Goal: Information Seeking & Learning: Learn about a topic

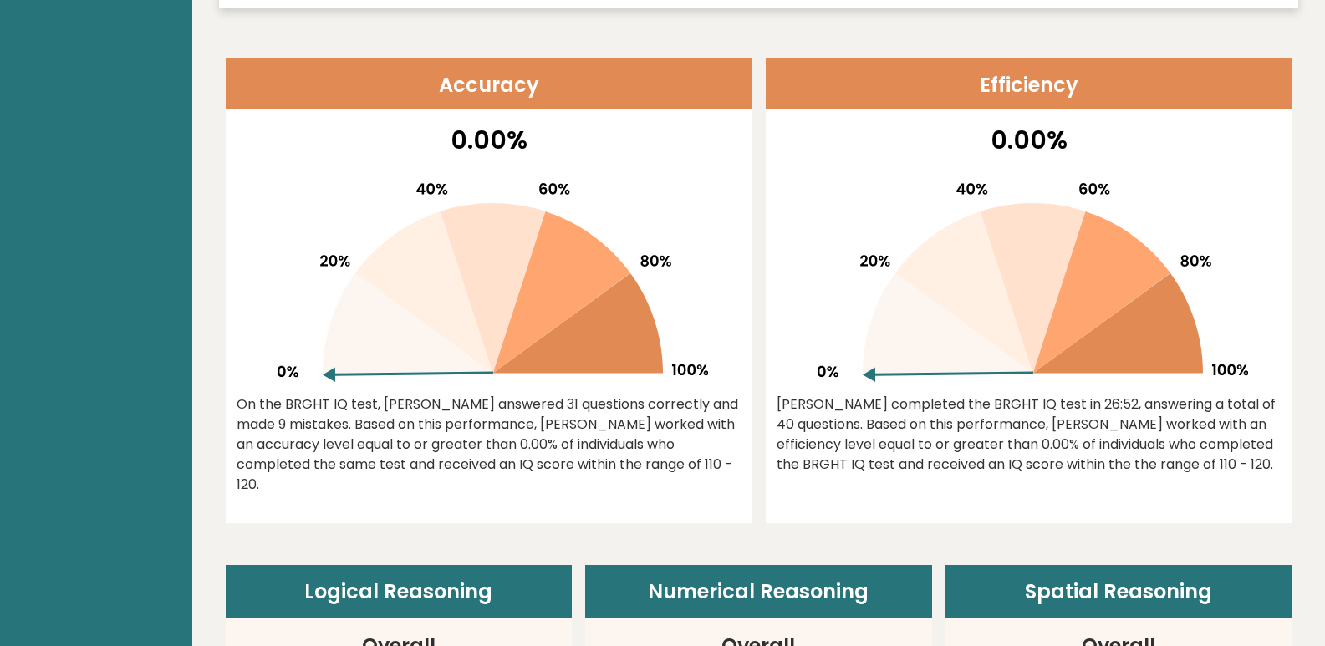
scroll to position [669, 0]
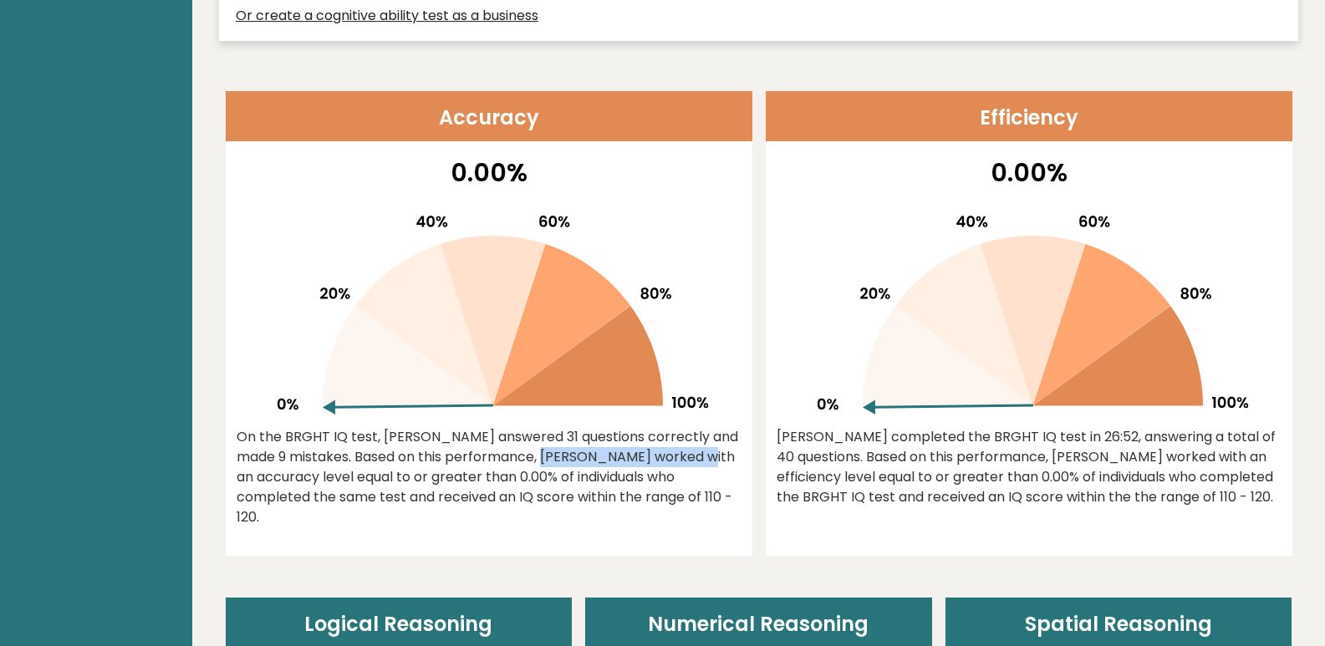
drag, startPoint x: 485, startPoint y: 451, endPoint x: 568, endPoint y: 448, distance: 82.8
click at [568, 448] on div "On the BRGHT IQ test, Luis Velasquez answered 31 questions correctly and made 9…" at bounding box center [489, 477] width 505 height 100
click at [402, 494] on div "On the BRGHT IQ test, Luis Velasquez answered 31 questions correctly and made 9…" at bounding box center [489, 477] width 505 height 100
drag, startPoint x: 466, startPoint y: 479, endPoint x: 609, endPoint y: 469, distance: 143.3
click at [609, 469] on div "On the BRGHT IQ test, Luis Velasquez answered 31 questions correctly and made 9…" at bounding box center [489, 477] width 505 height 100
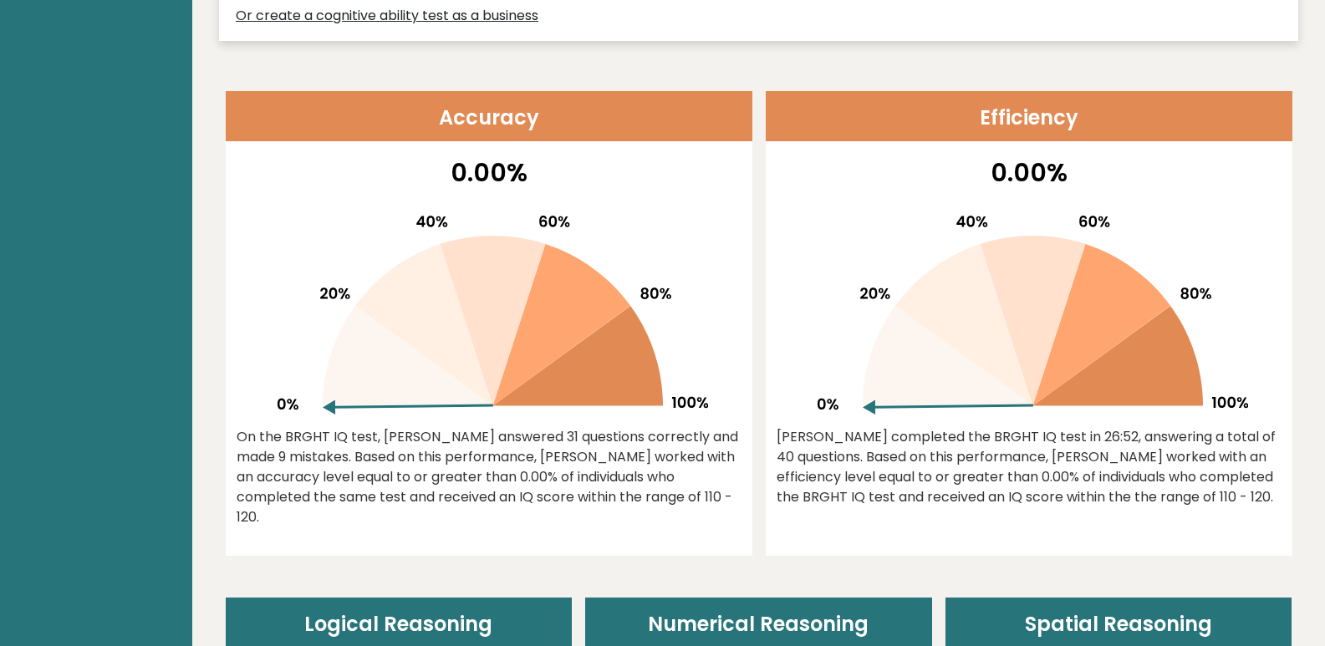
click at [527, 497] on div "On the BRGHT IQ test, Luis Velasquez answered 31 questions correctly and made 9…" at bounding box center [489, 477] width 505 height 100
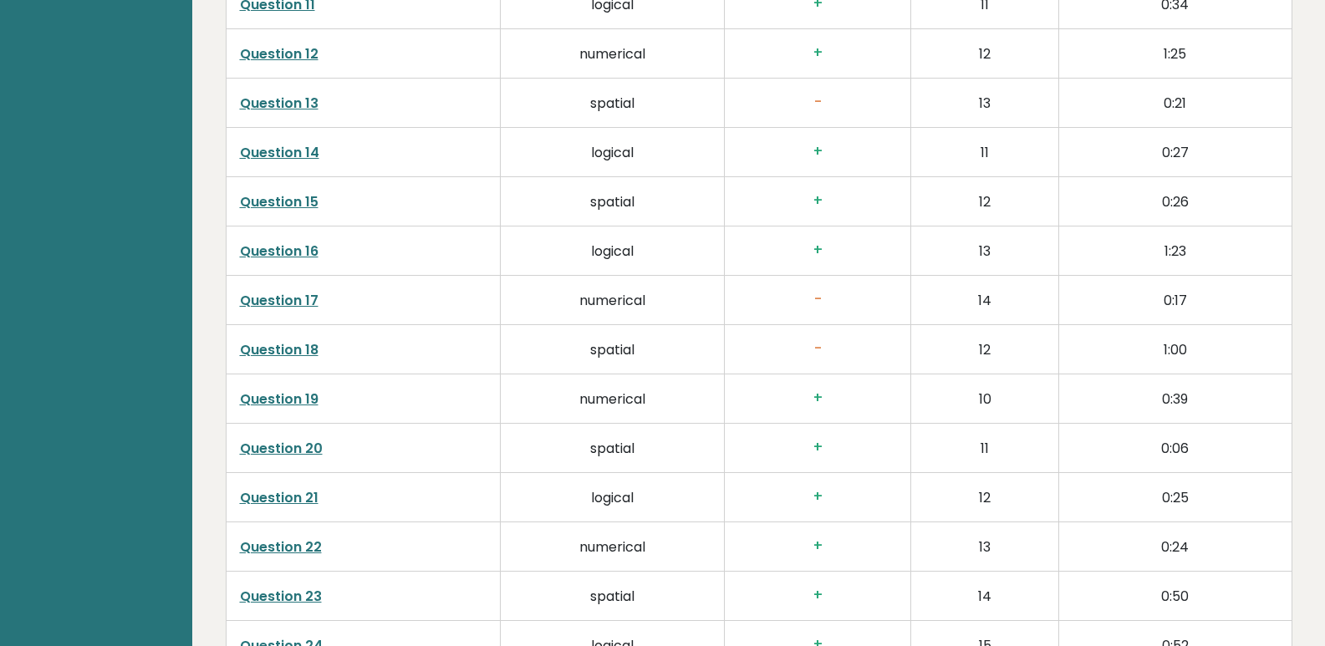
scroll to position [3260, 0]
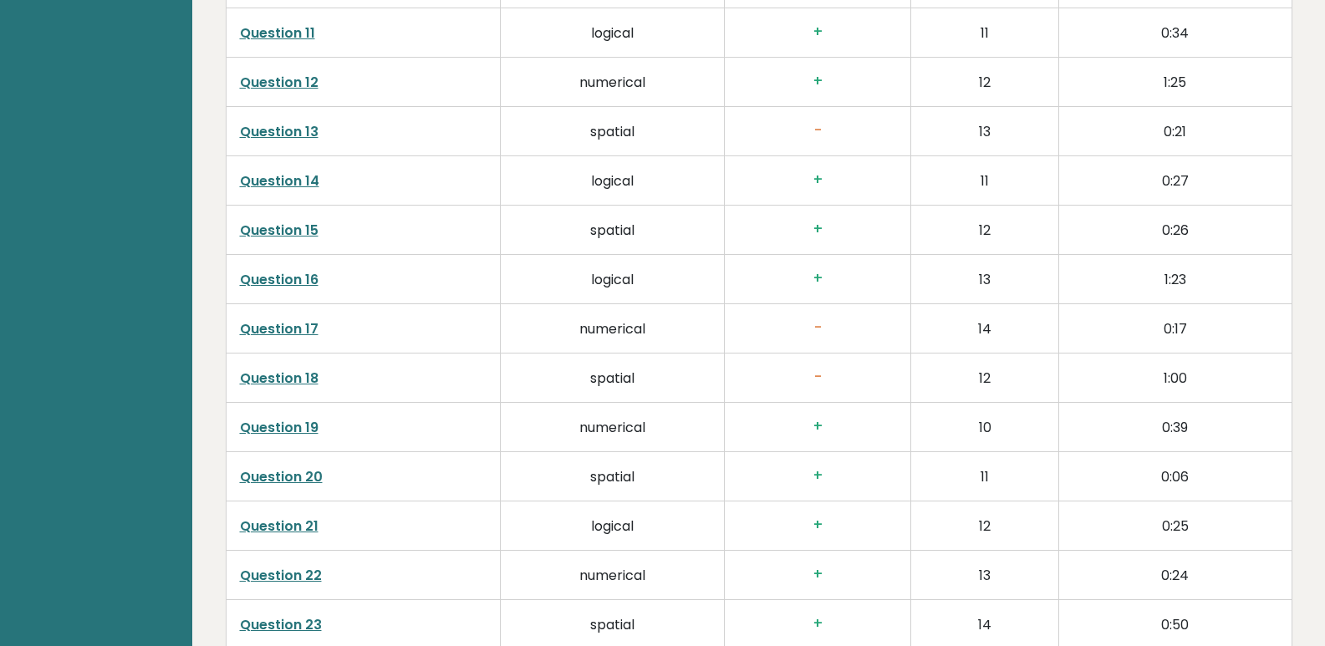
click at [283, 369] on link "Question 18" at bounding box center [279, 378] width 79 height 19
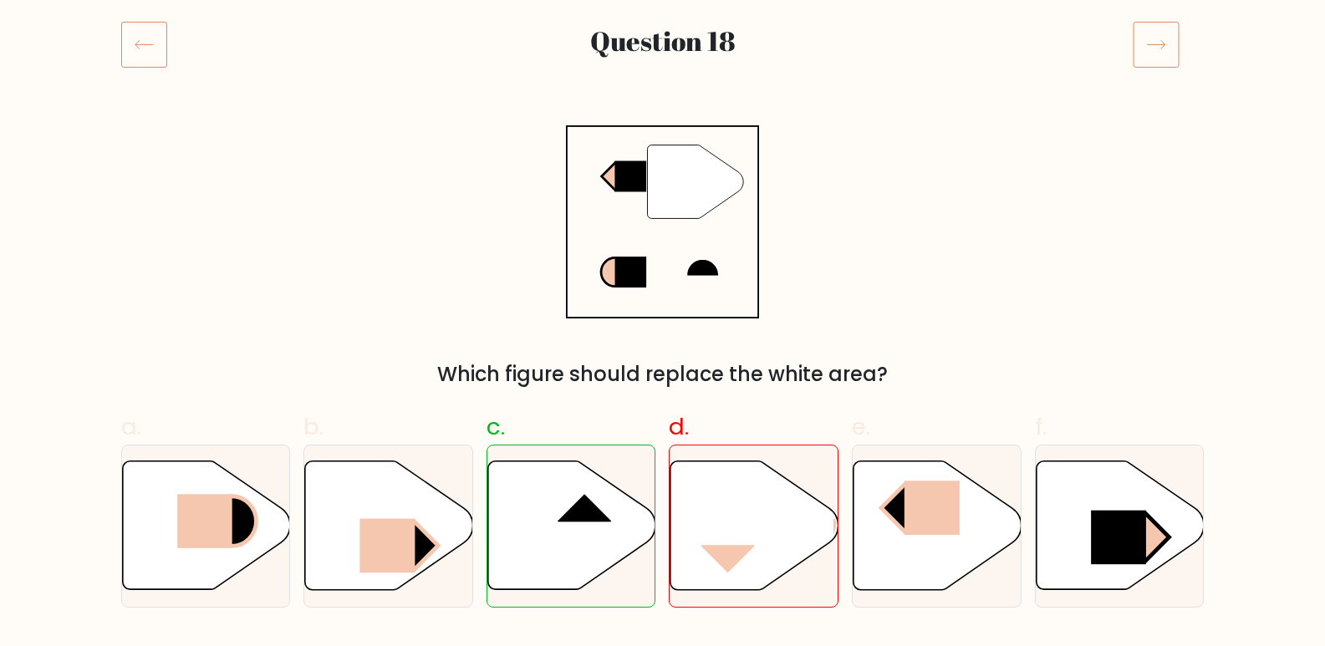
scroll to position [251, 0]
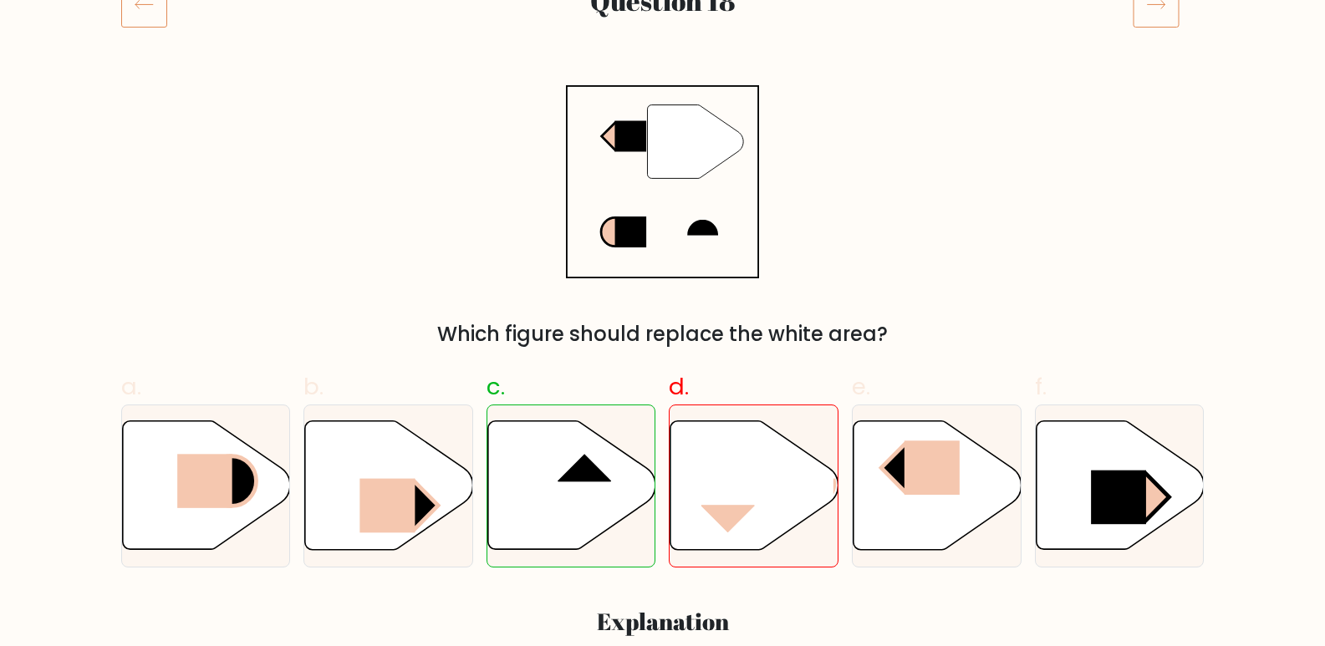
click at [1070, 252] on div "" Which figure should replace the white area?" at bounding box center [663, 217] width 1104 height 264
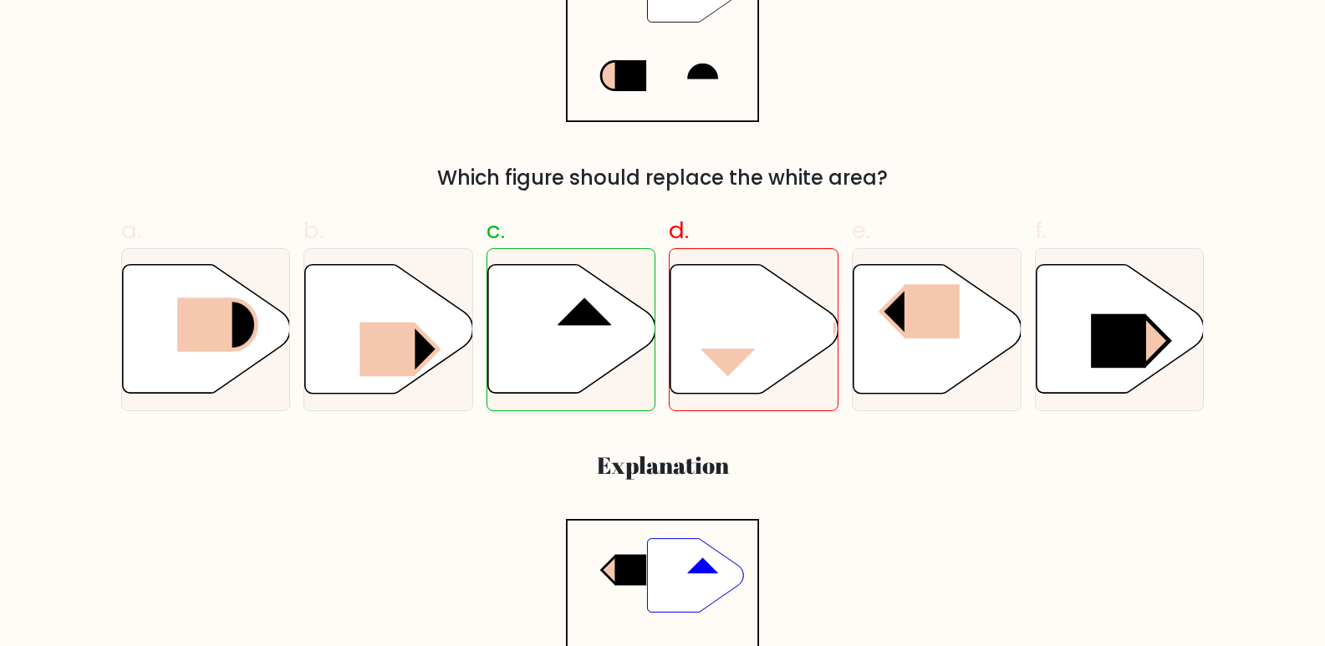
scroll to position [334, 0]
